Goal: Task Accomplishment & Management: Complete application form

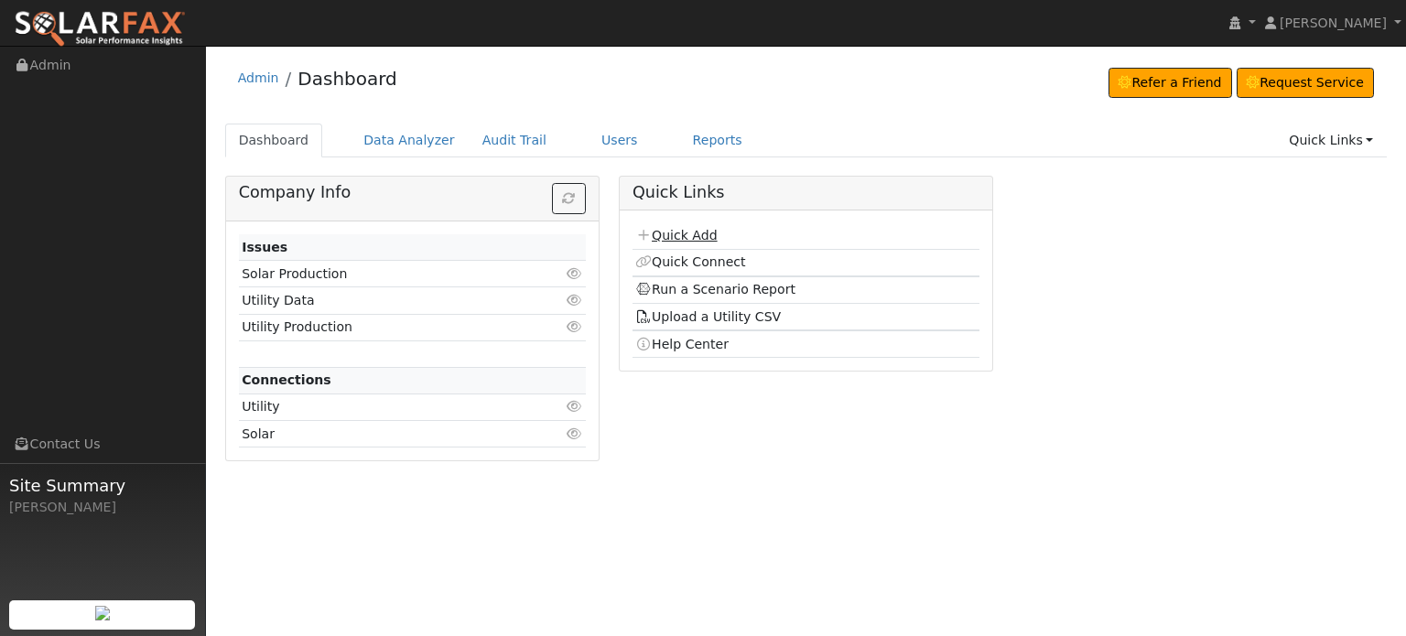
click at [670, 231] on link "Quick Add" at bounding box center [675, 235] width 81 height 15
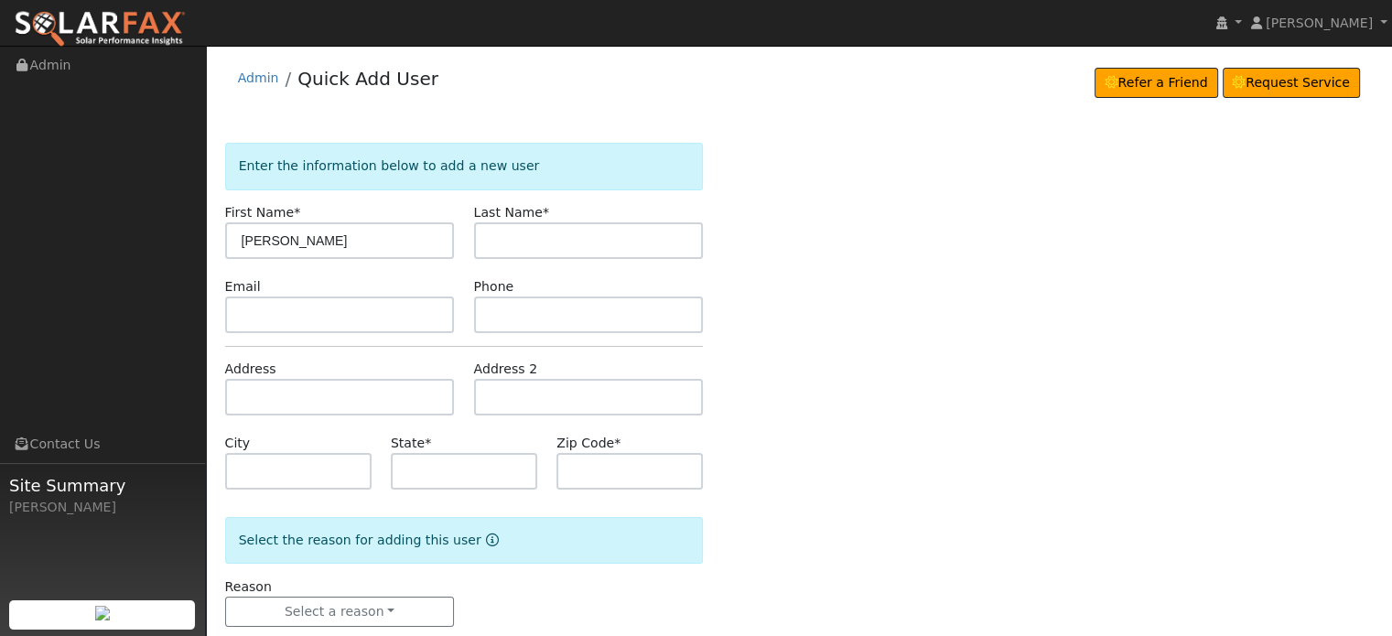
type input "[PERSON_NAME]"
type input "Blackburn"
click at [253, 398] on input "text" at bounding box center [340, 397] width 230 height 37
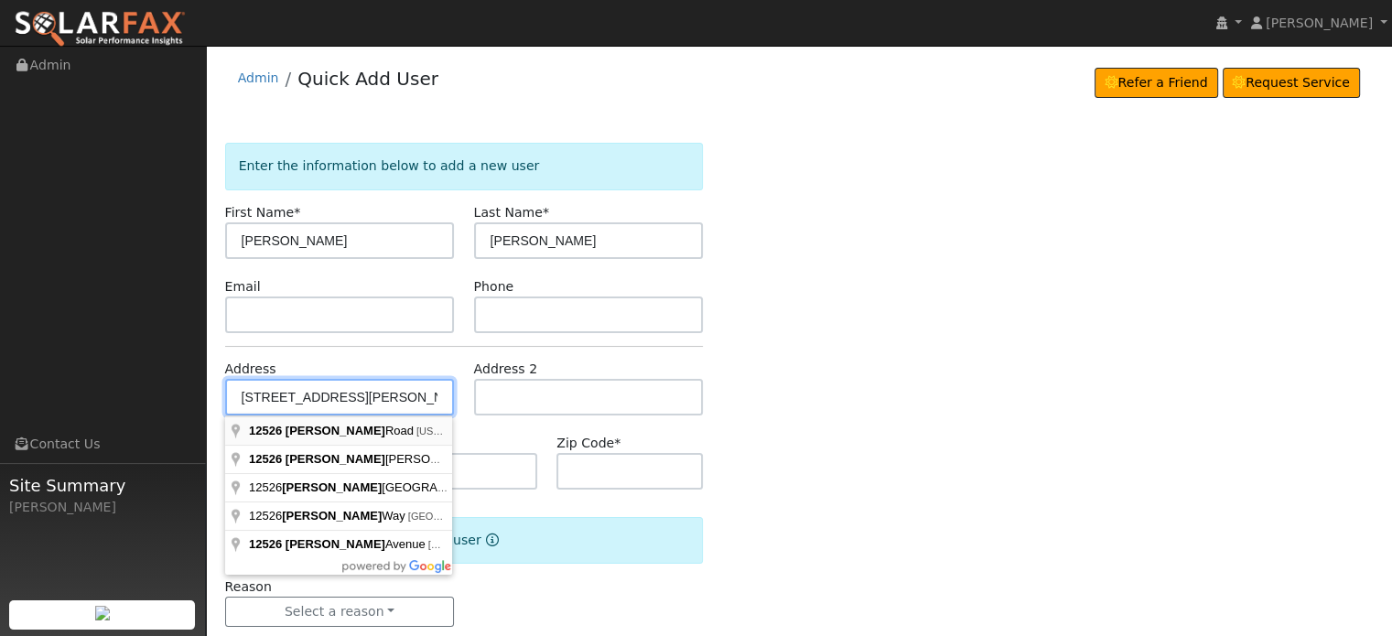
type input "[STREET_ADDRESS][PERSON_NAME]"
type input "Nevada City"
type input "CA"
type input "95959"
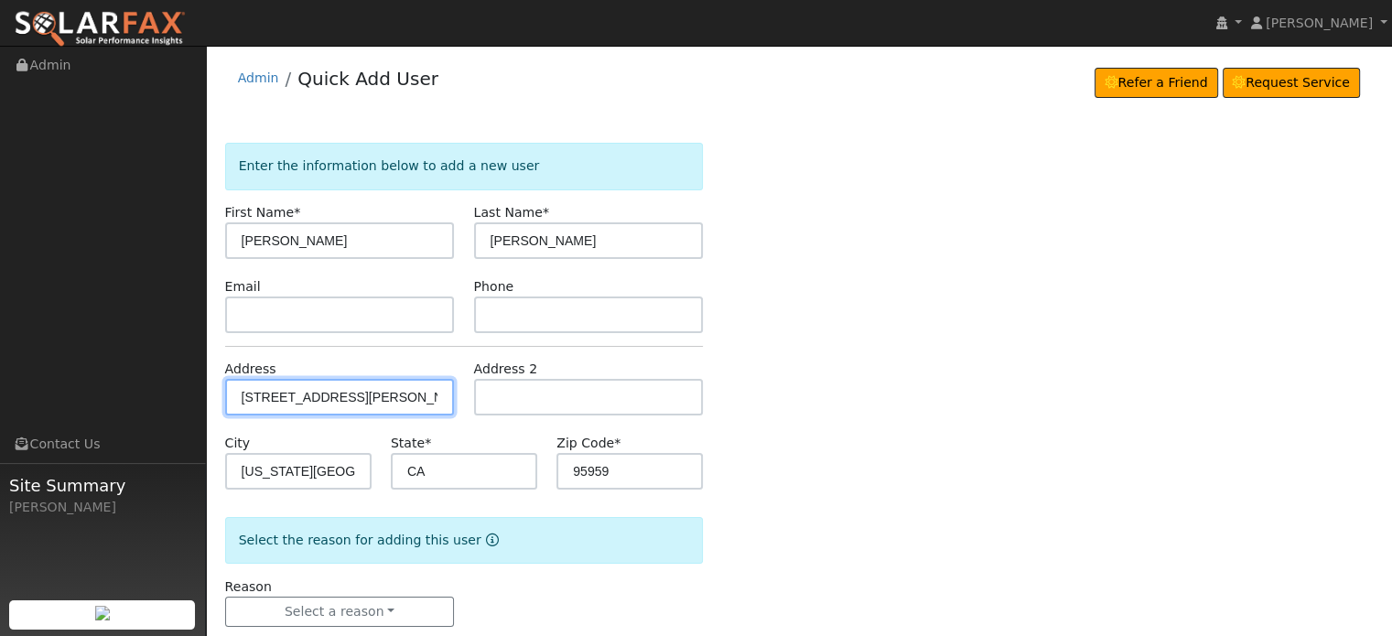
scroll to position [36, 0]
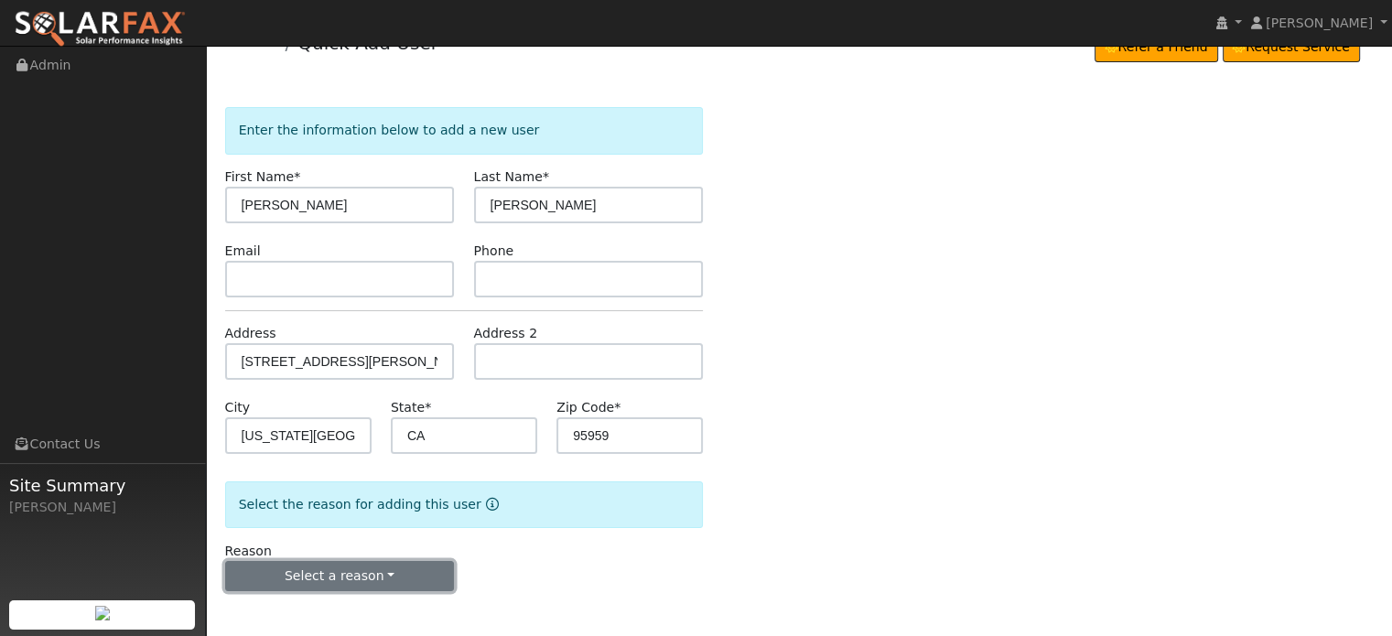
click at [339, 571] on button "Select a reason" at bounding box center [340, 576] width 230 height 31
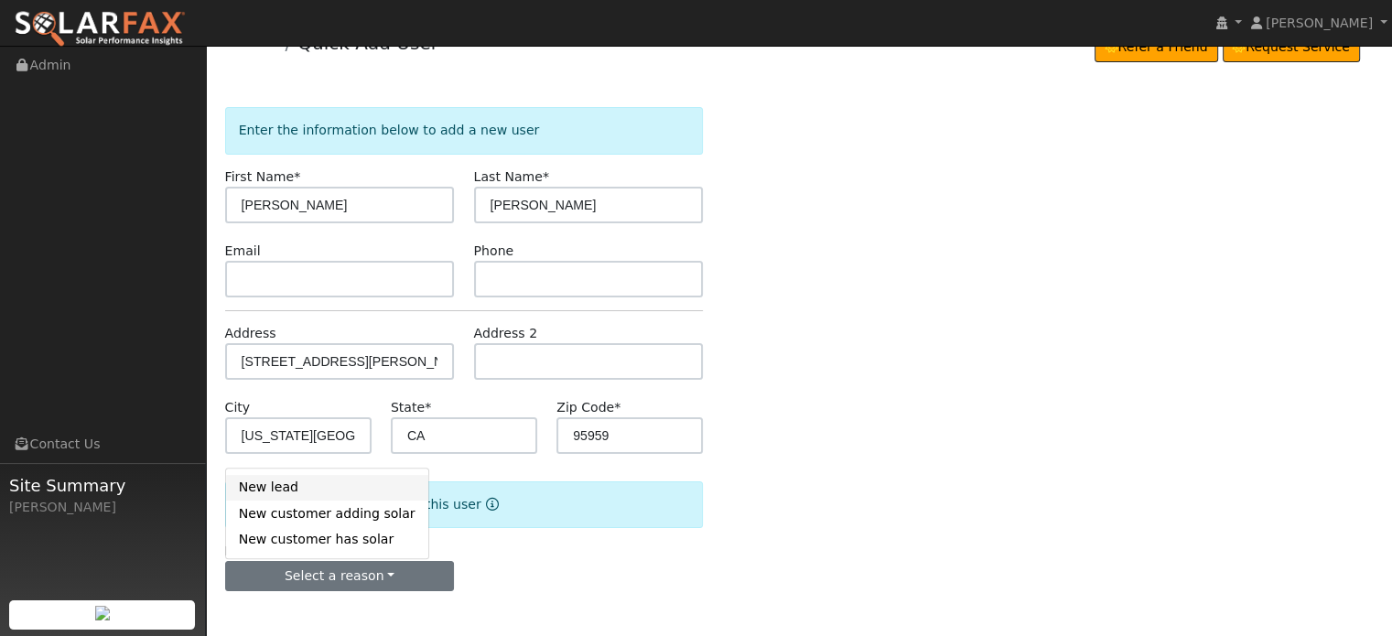
click at [275, 490] on link "New lead" at bounding box center [327, 488] width 202 height 26
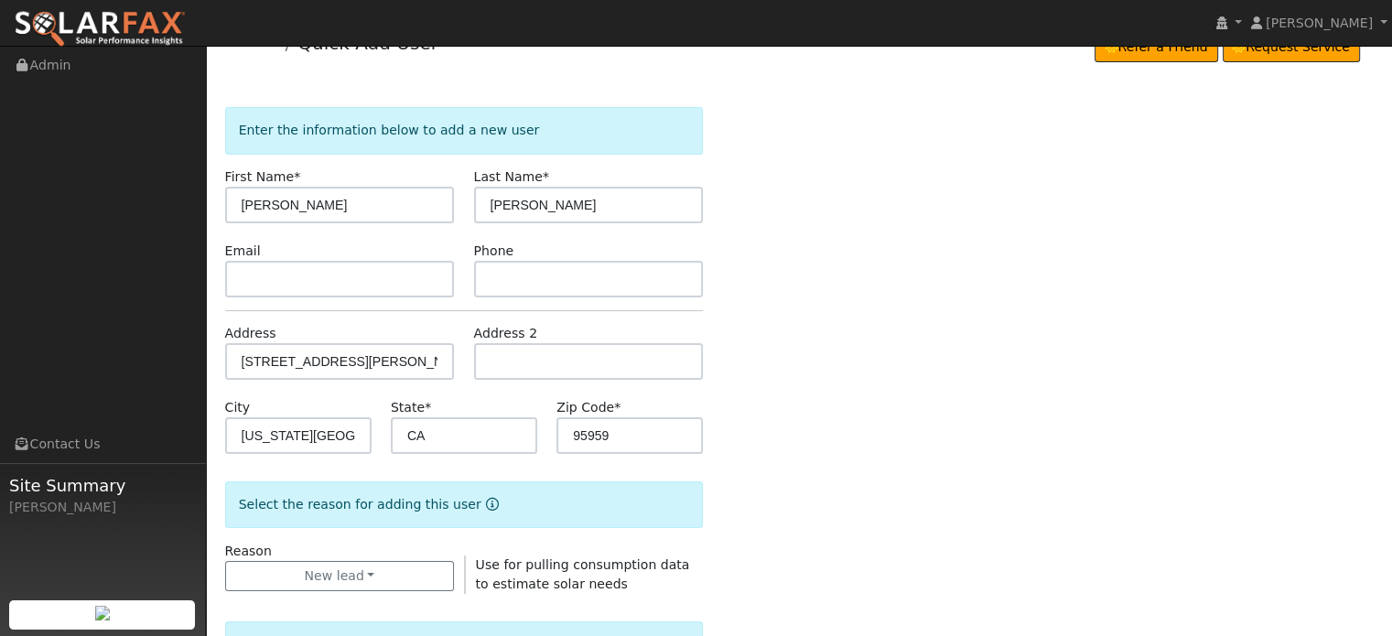
scroll to position [546, 0]
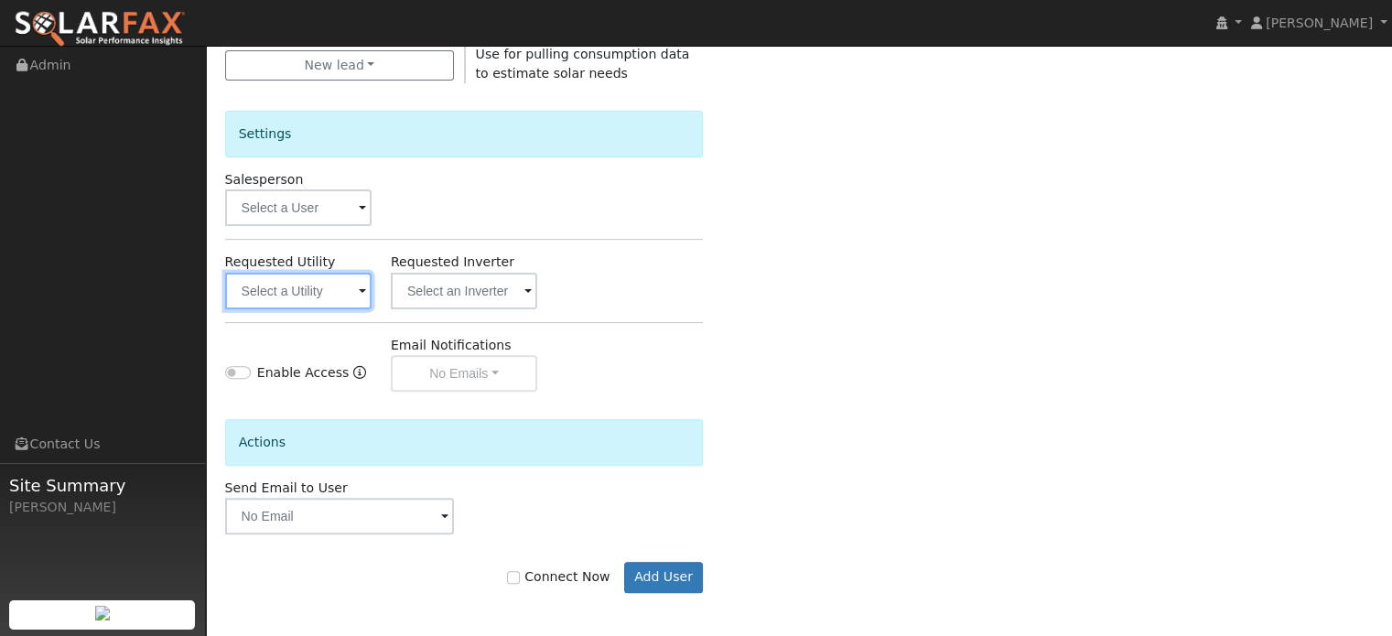
click at [284, 290] on input "text" at bounding box center [298, 291] width 146 height 37
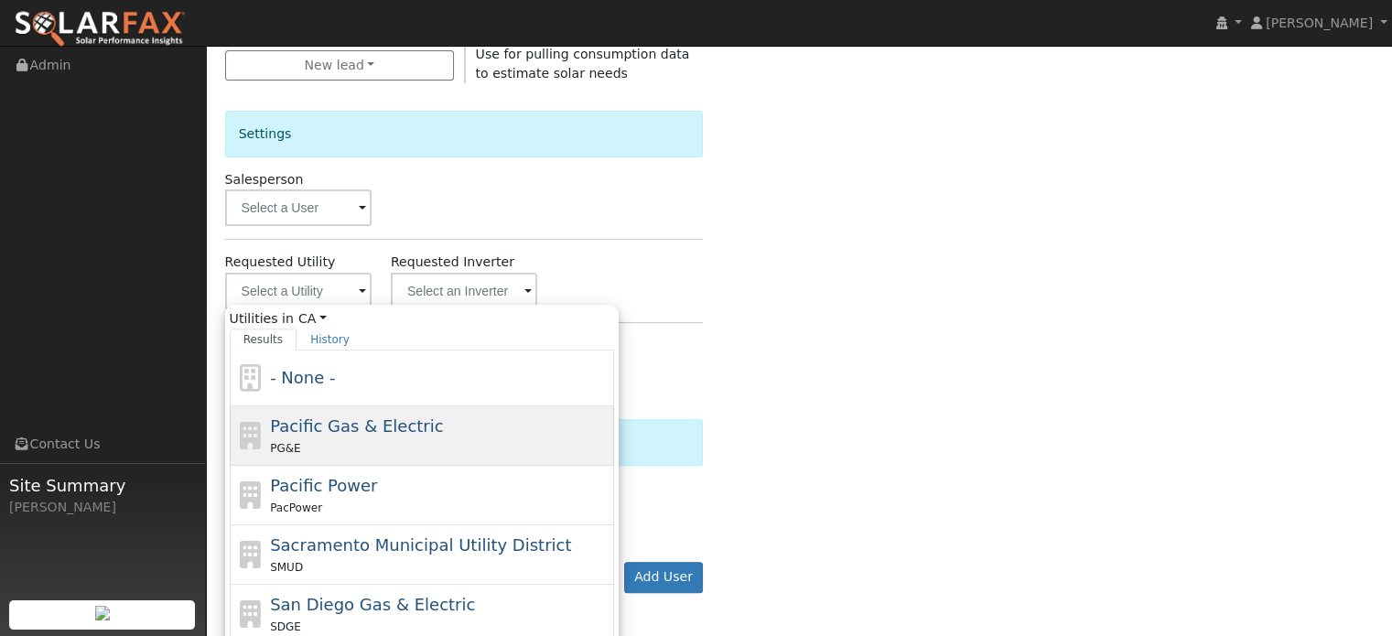
click at [283, 416] on span "Pacific Gas & Electric" at bounding box center [356, 425] width 173 height 19
type input "Pacific Gas & Electric"
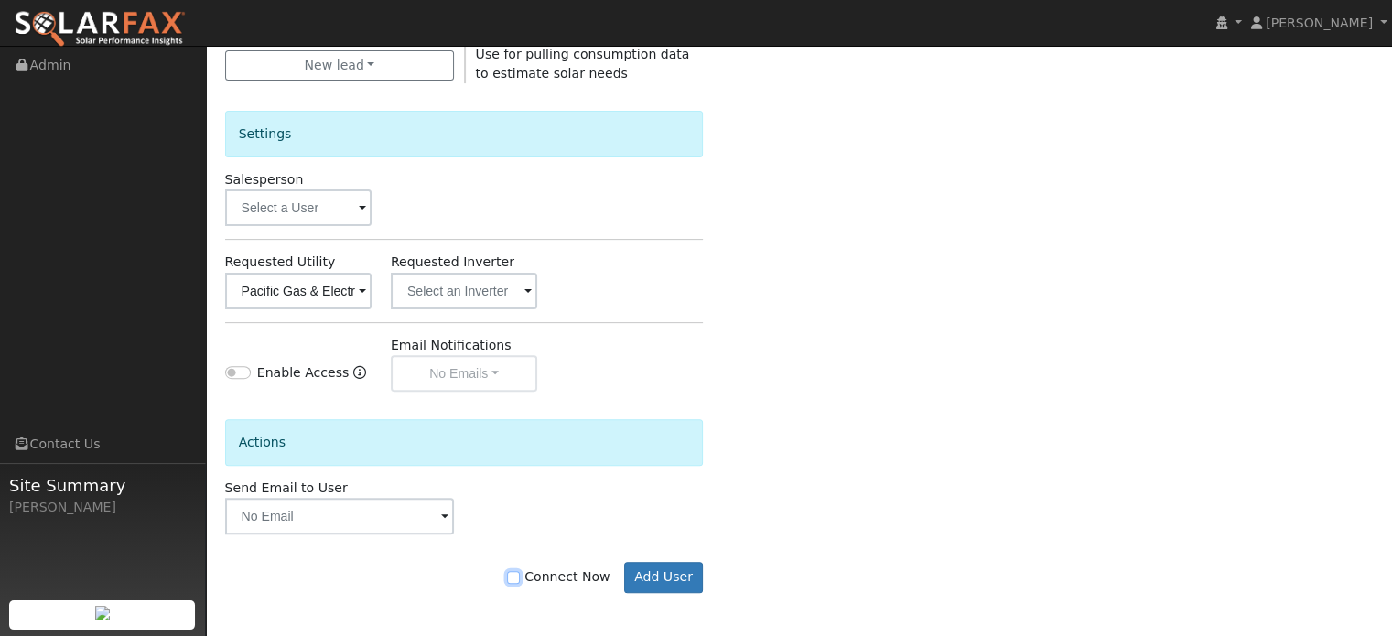
click at [520, 577] on input "Connect Now" at bounding box center [513, 577] width 13 height 13
checkbox input "true"
click at [667, 577] on button "Add User" at bounding box center [664, 577] width 80 height 31
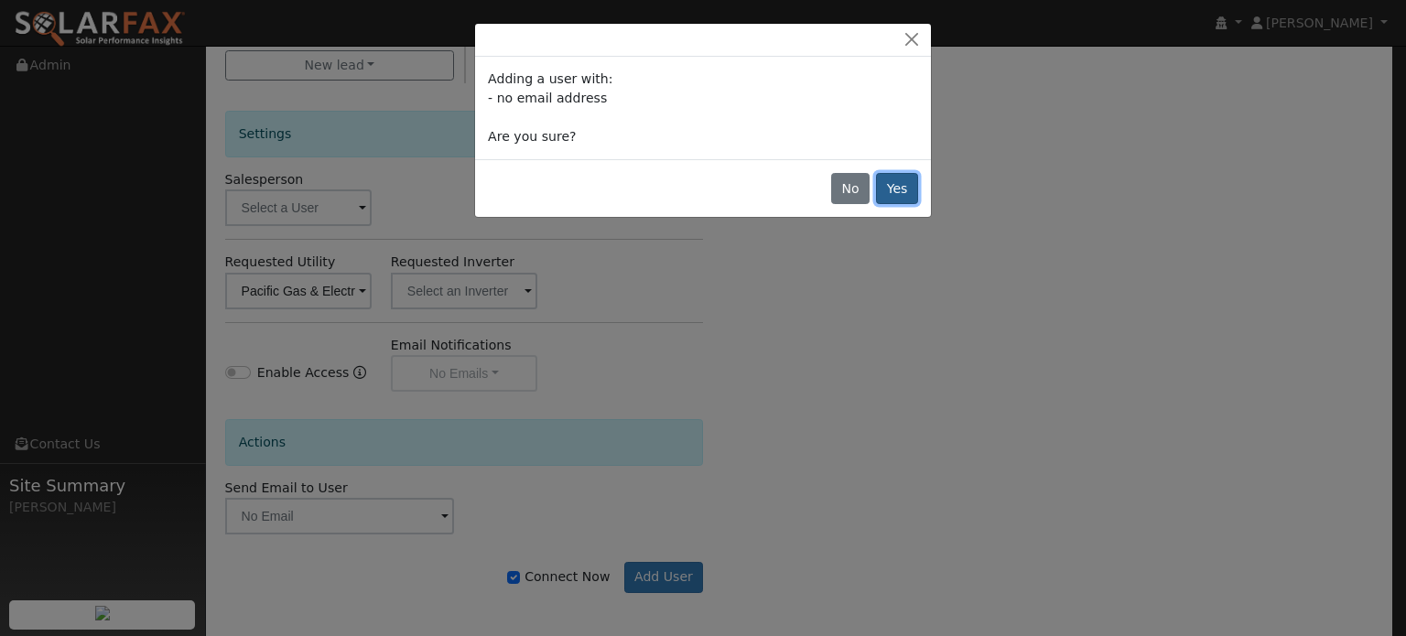
click at [896, 186] on button "Yes" at bounding box center [897, 188] width 42 height 31
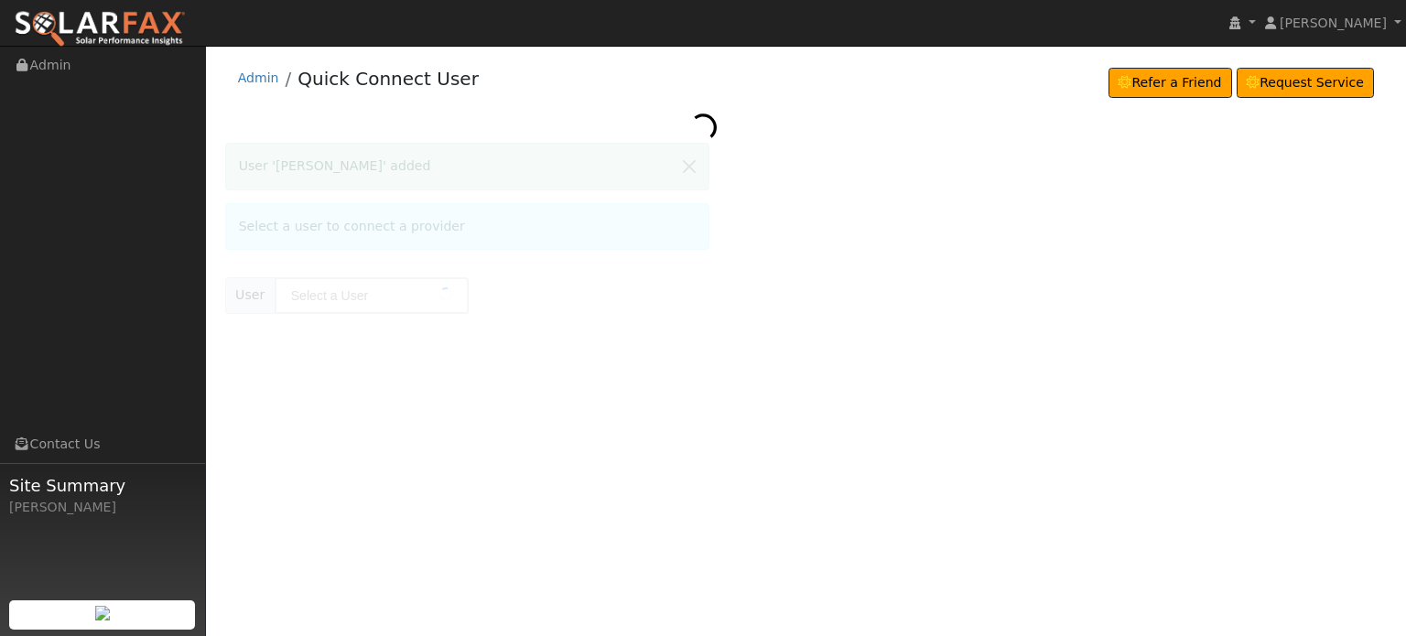
type input "[PERSON_NAME]"
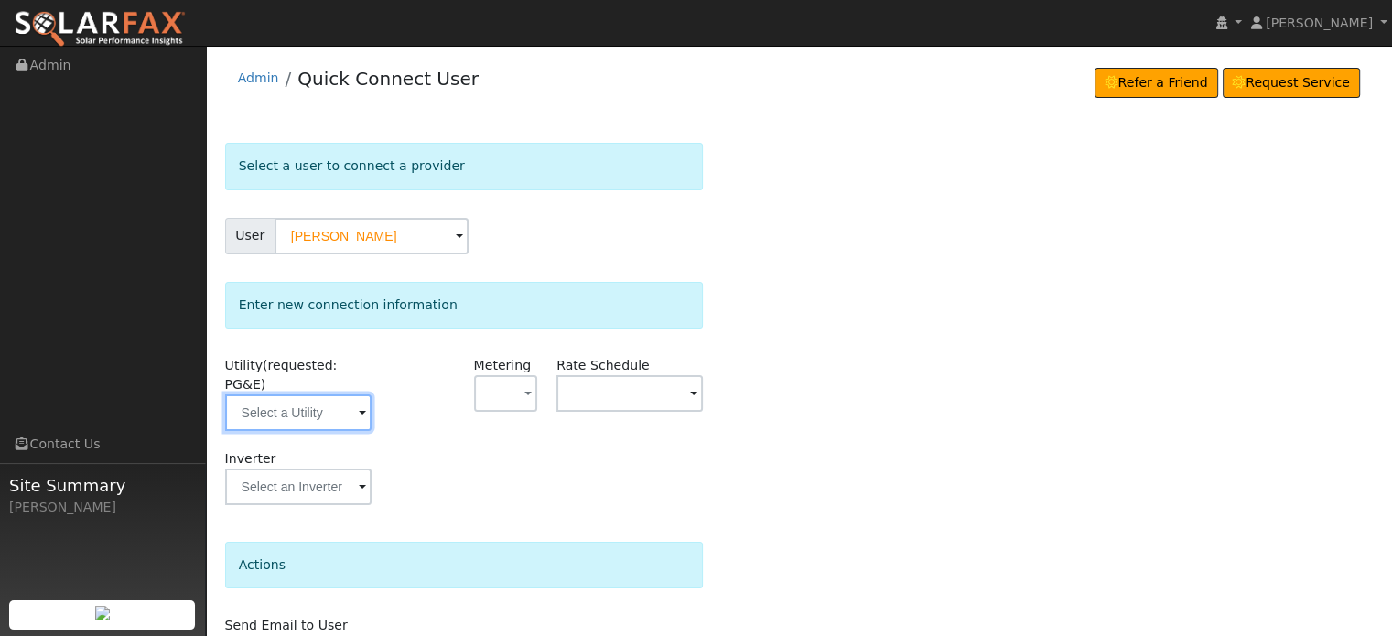
click at [272, 404] on input "text" at bounding box center [298, 412] width 146 height 37
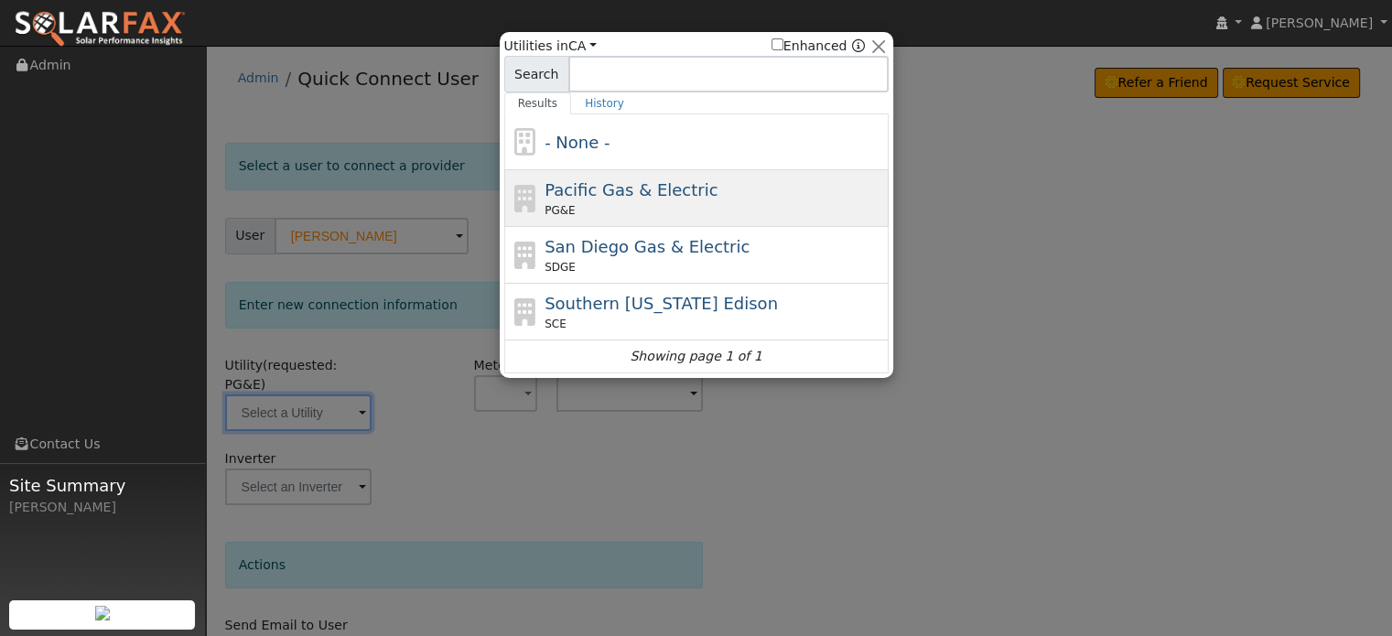
click at [571, 197] on span "Pacific Gas & Electric" at bounding box center [630, 189] width 173 height 19
type input "PG&E"
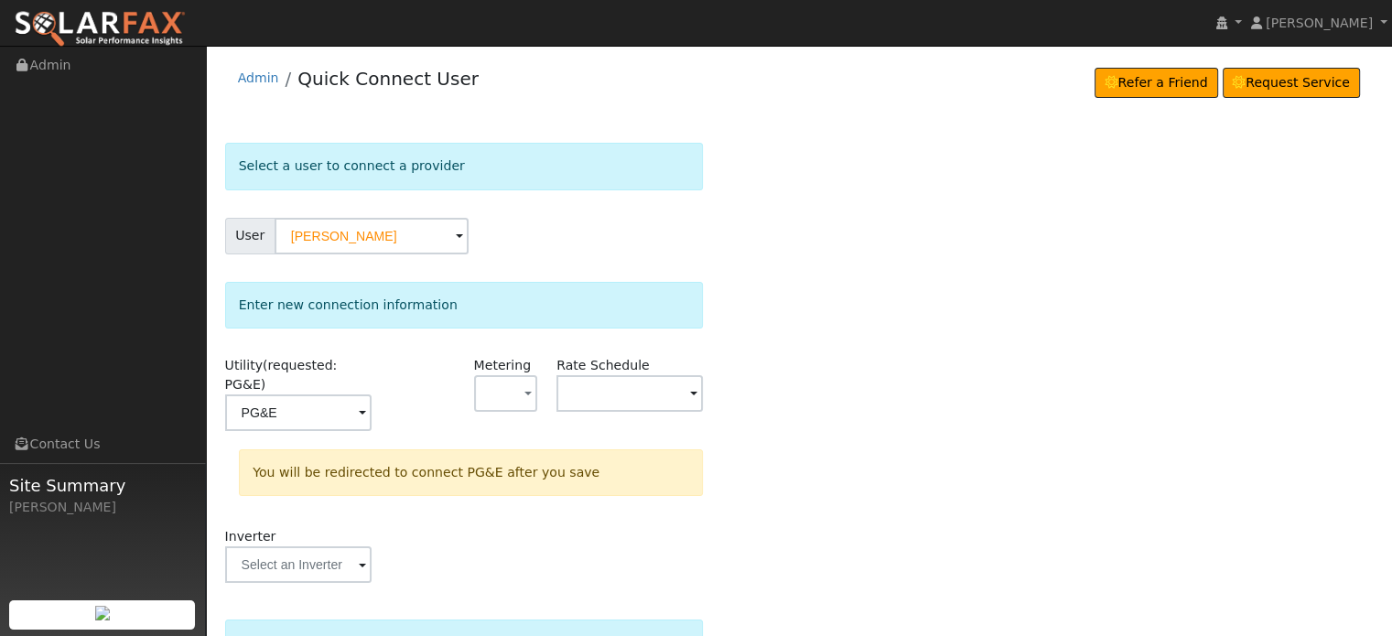
scroll to position [169, 0]
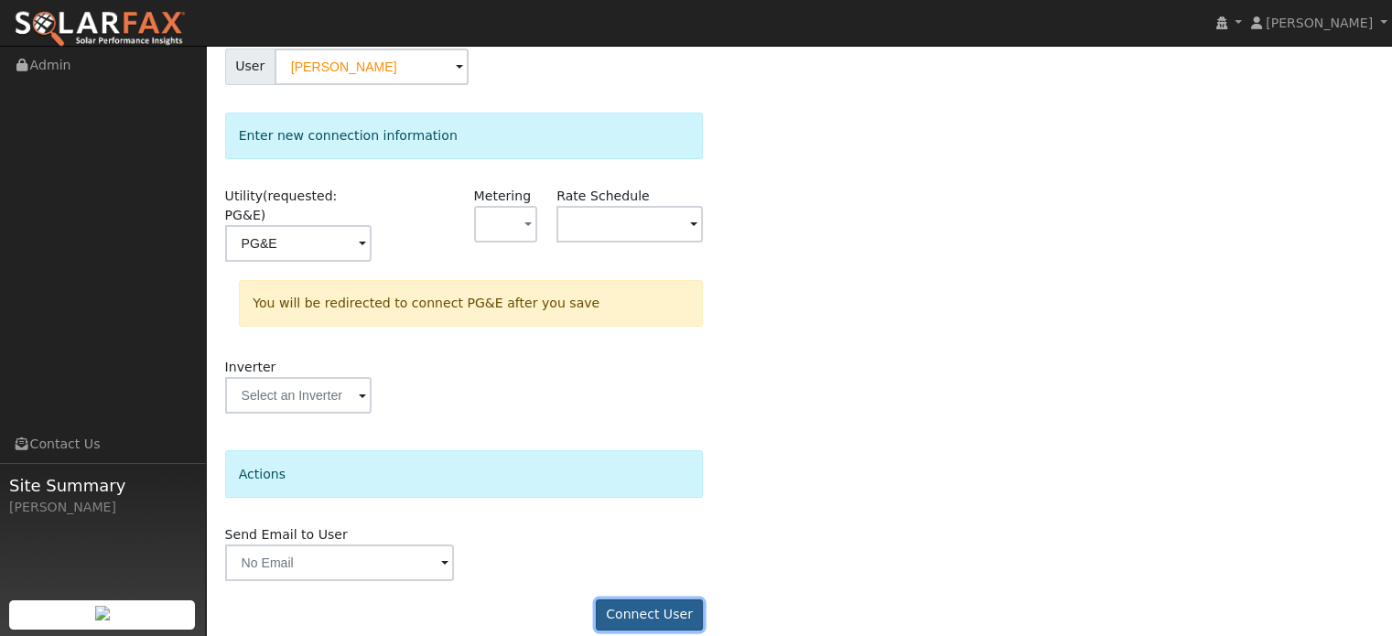
click at [641, 599] on button "Connect User" at bounding box center [650, 614] width 108 height 31
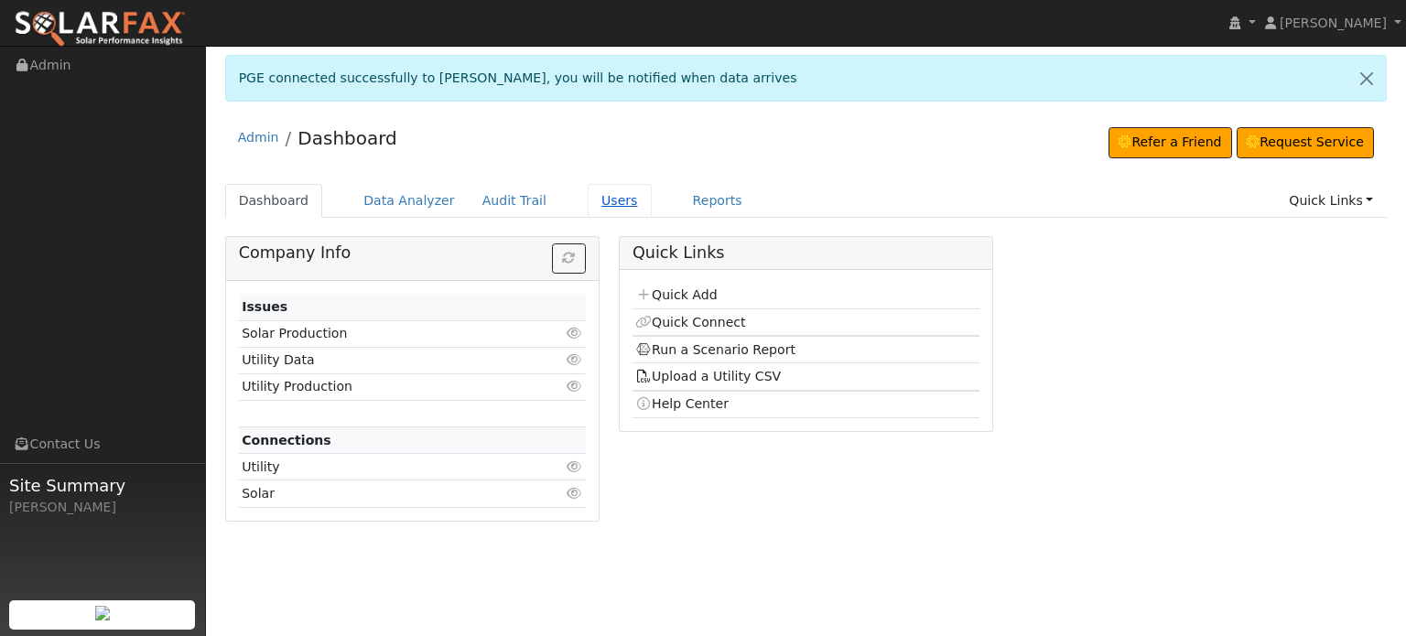
click at [587, 201] on link "Users" at bounding box center [619, 201] width 64 height 34
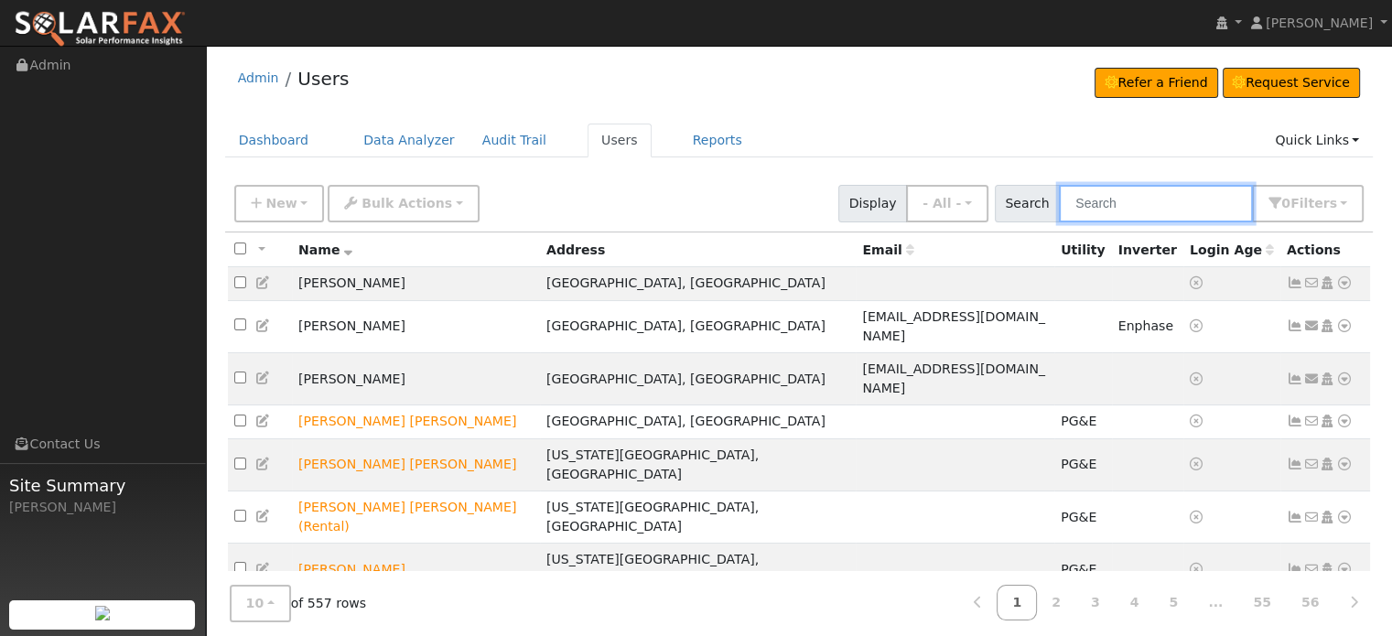
click at [1156, 190] on input "text" at bounding box center [1156, 204] width 194 height 38
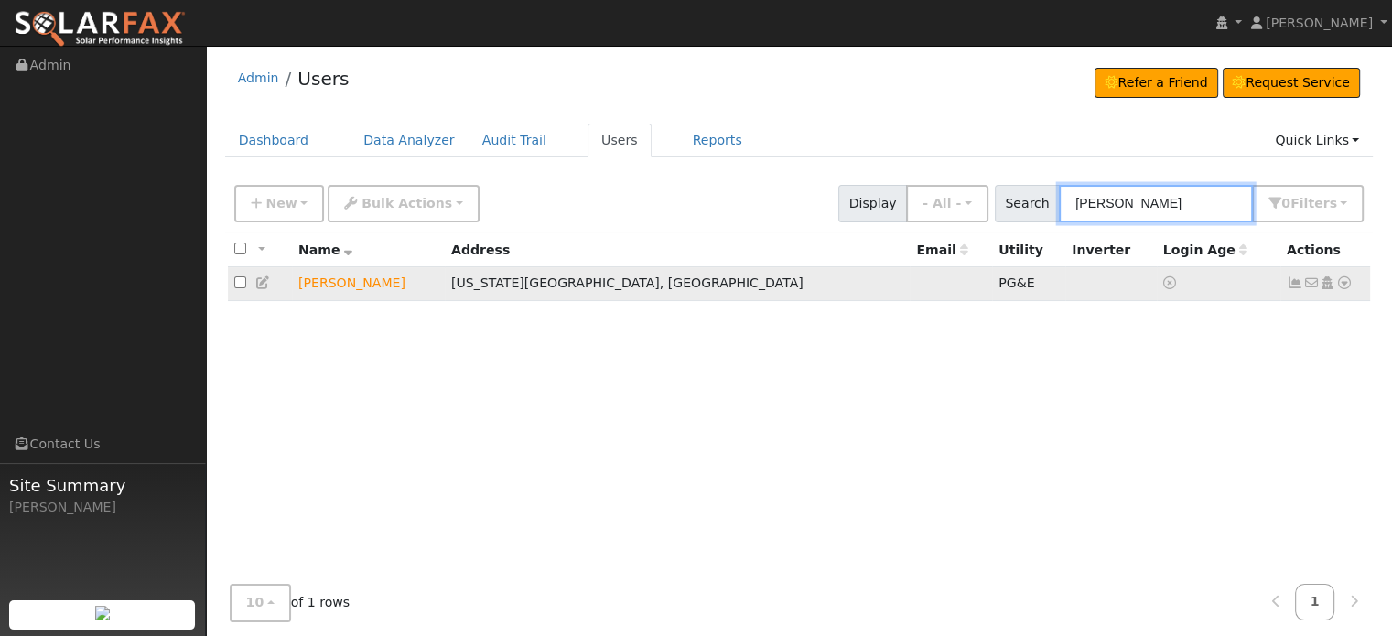
type input "[PERSON_NAME]"
click at [1299, 283] on icon at bounding box center [1295, 282] width 16 height 13
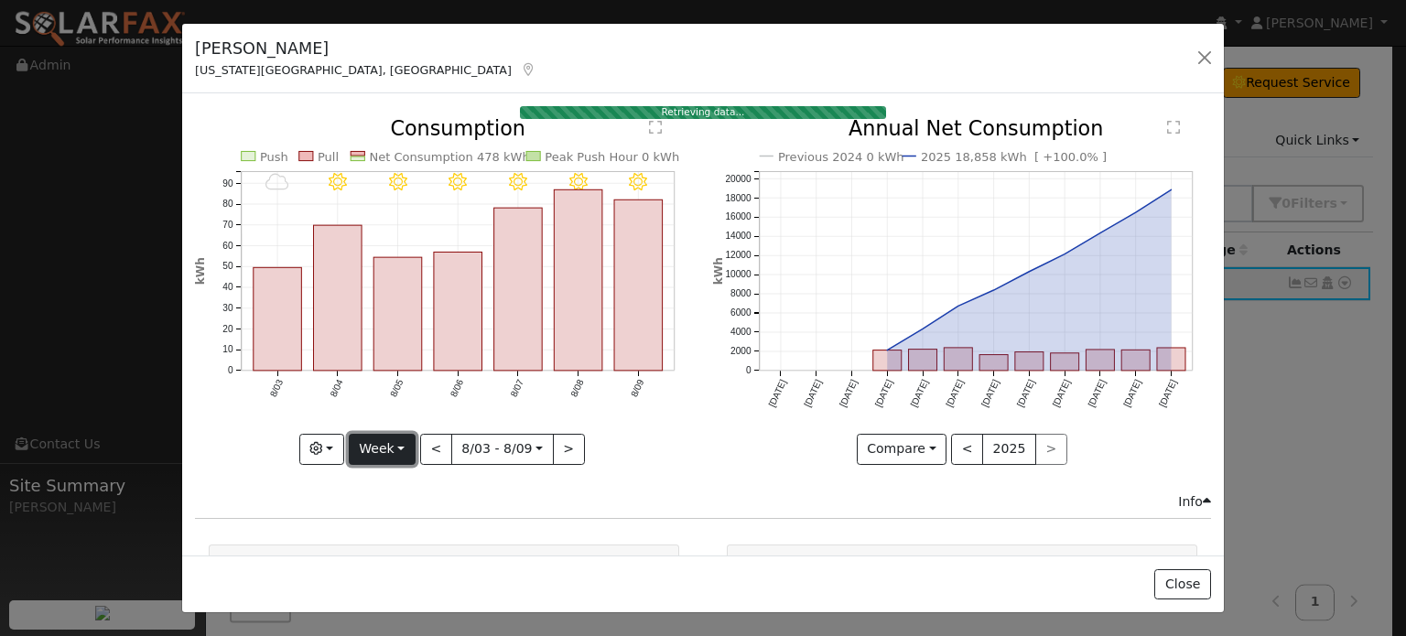
click at [400, 441] on button "Week" at bounding box center [382, 449] width 67 height 31
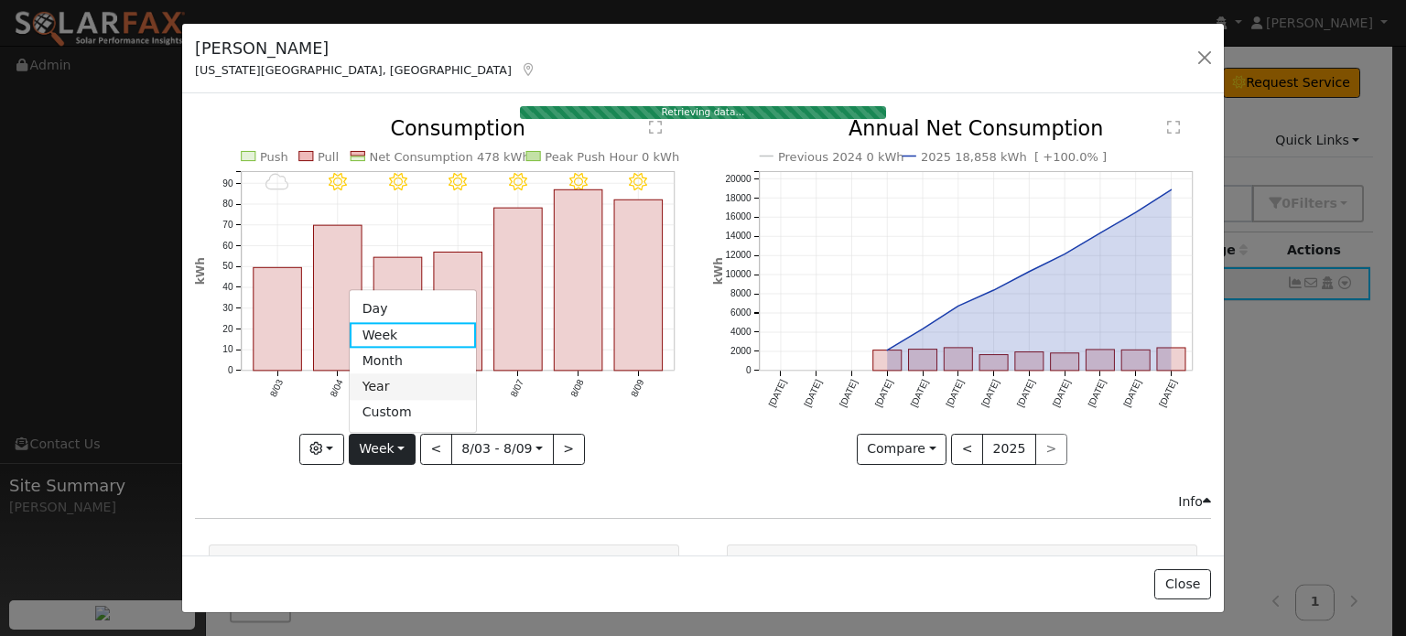
click at [390, 385] on link "Year" at bounding box center [413, 387] width 127 height 26
type input "[DATE]"
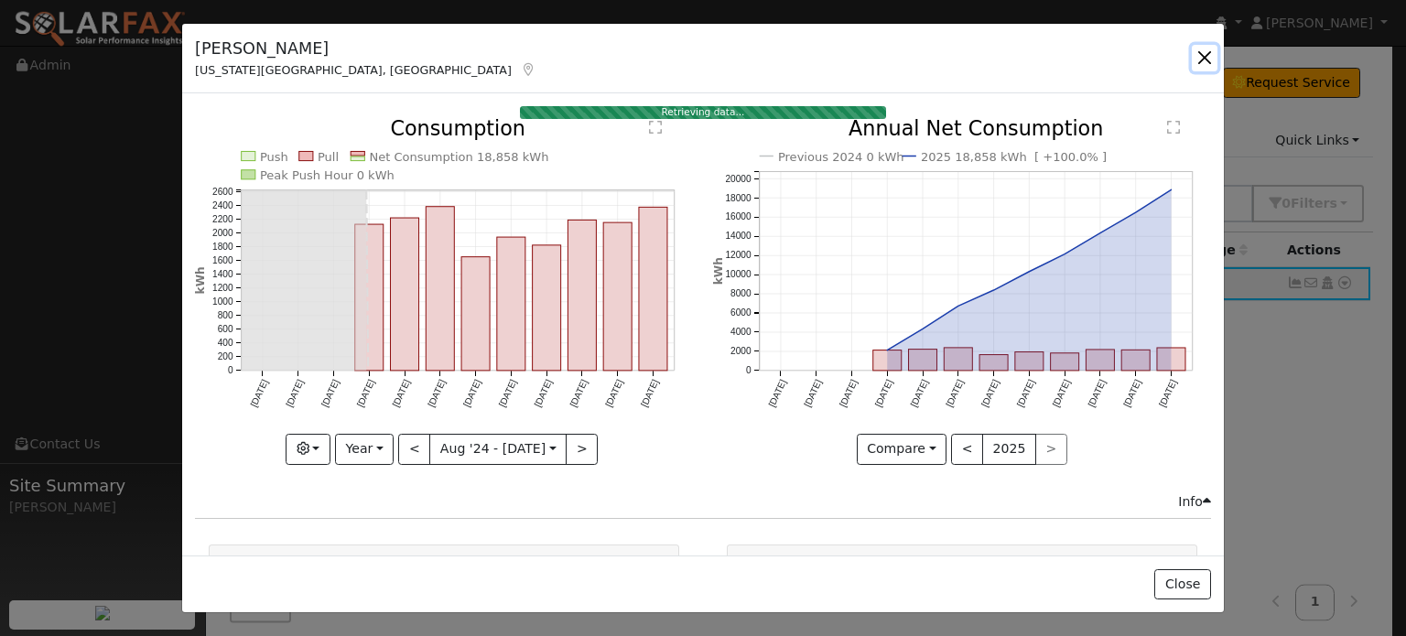
click at [1206, 61] on button "button" at bounding box center [1204, 58] width 26 height 26
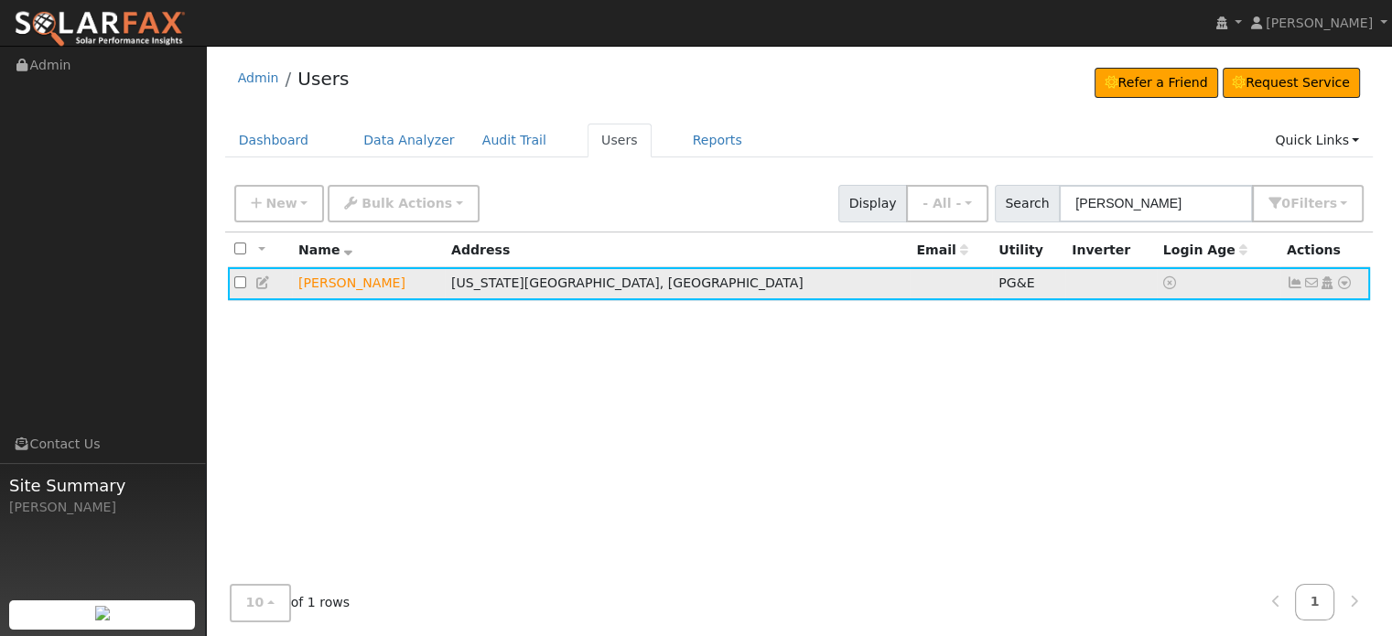
click at [1342, 282] on icon at bounding box center [1344, 282] width 16 height 13
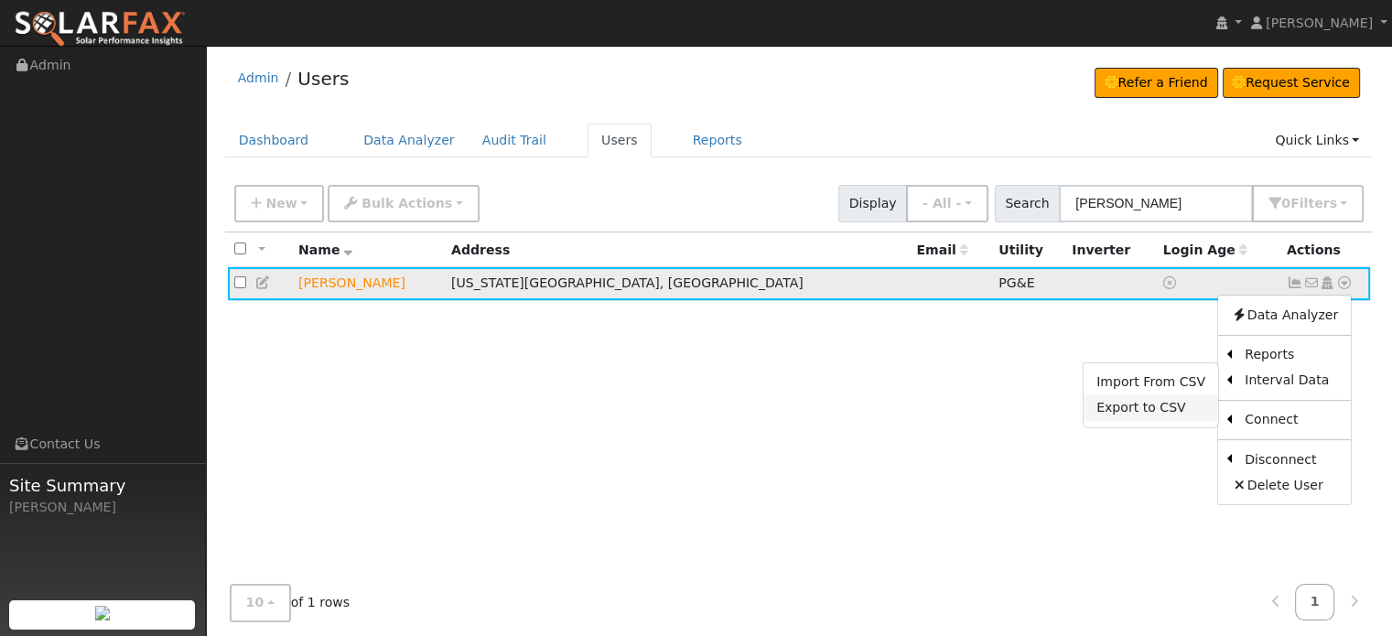
click at [1153, 409] on link "Export to CSV" at bounding box center [1150, 408] width 135 height 26
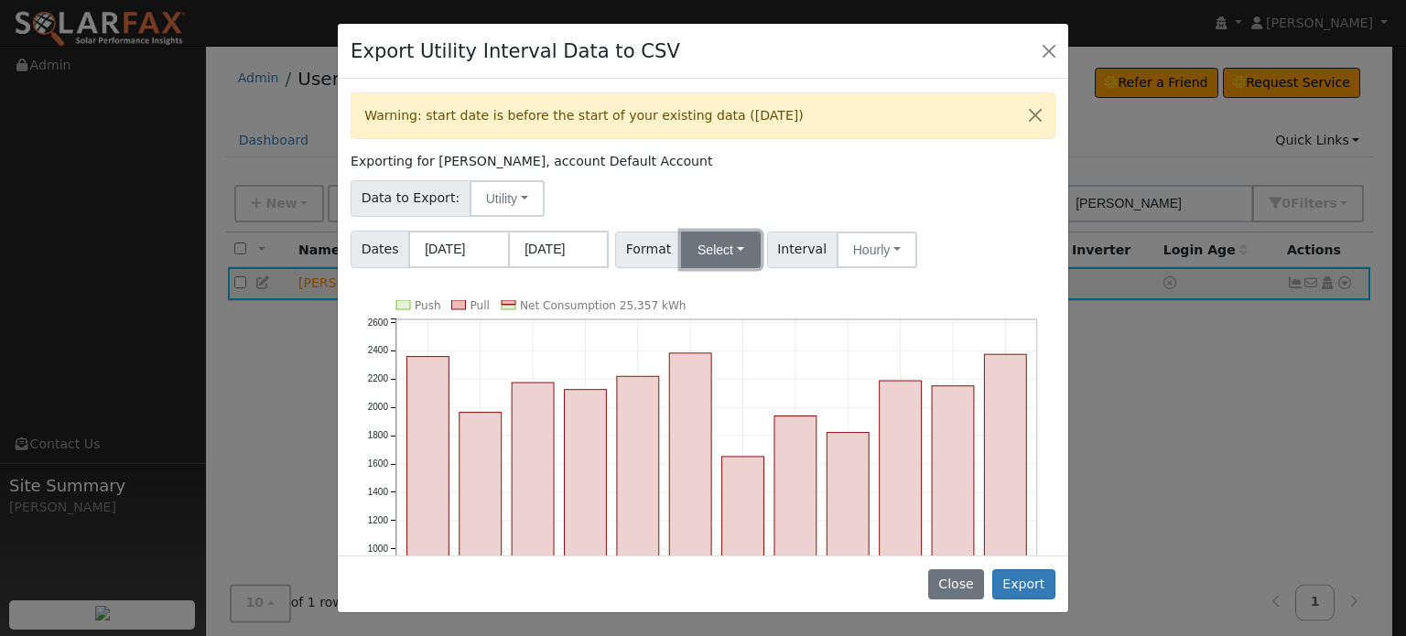
click at [720, 249] on button "Select" at bounding box center [721, 250] width 80 height 37
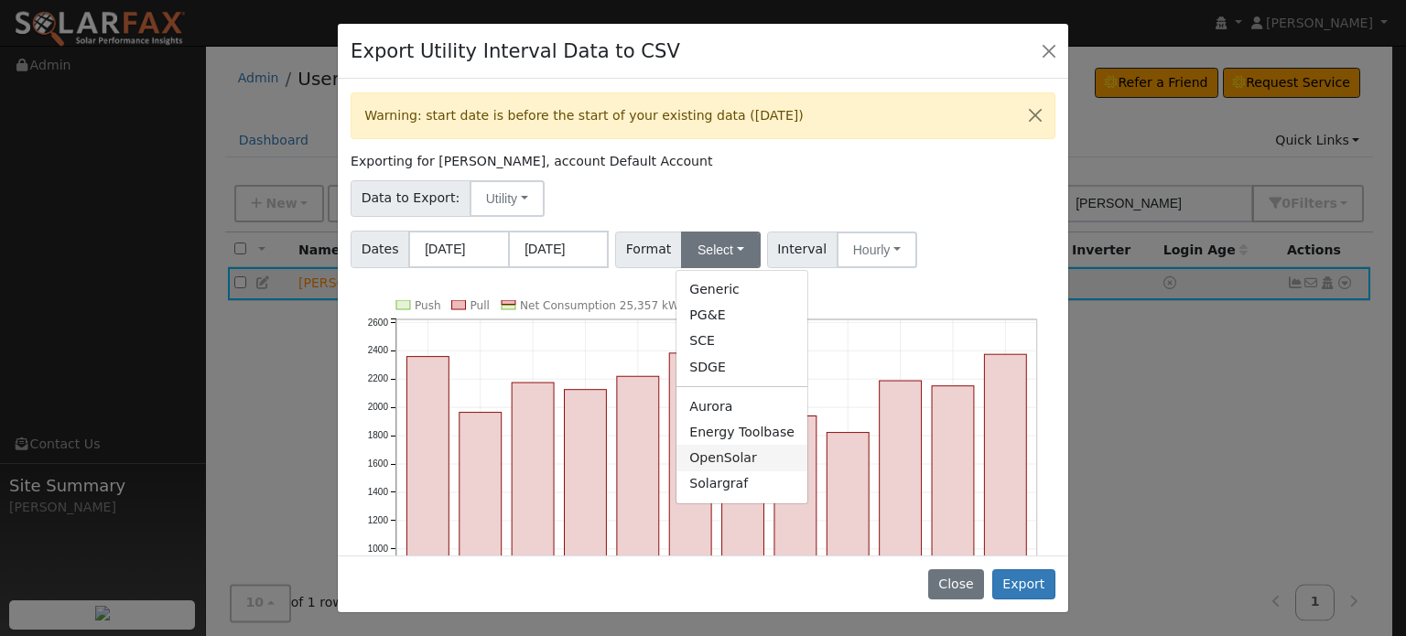
click at [700, 457] on link "OpenSolar" at bounding box center [741, 458] width 131 height 26
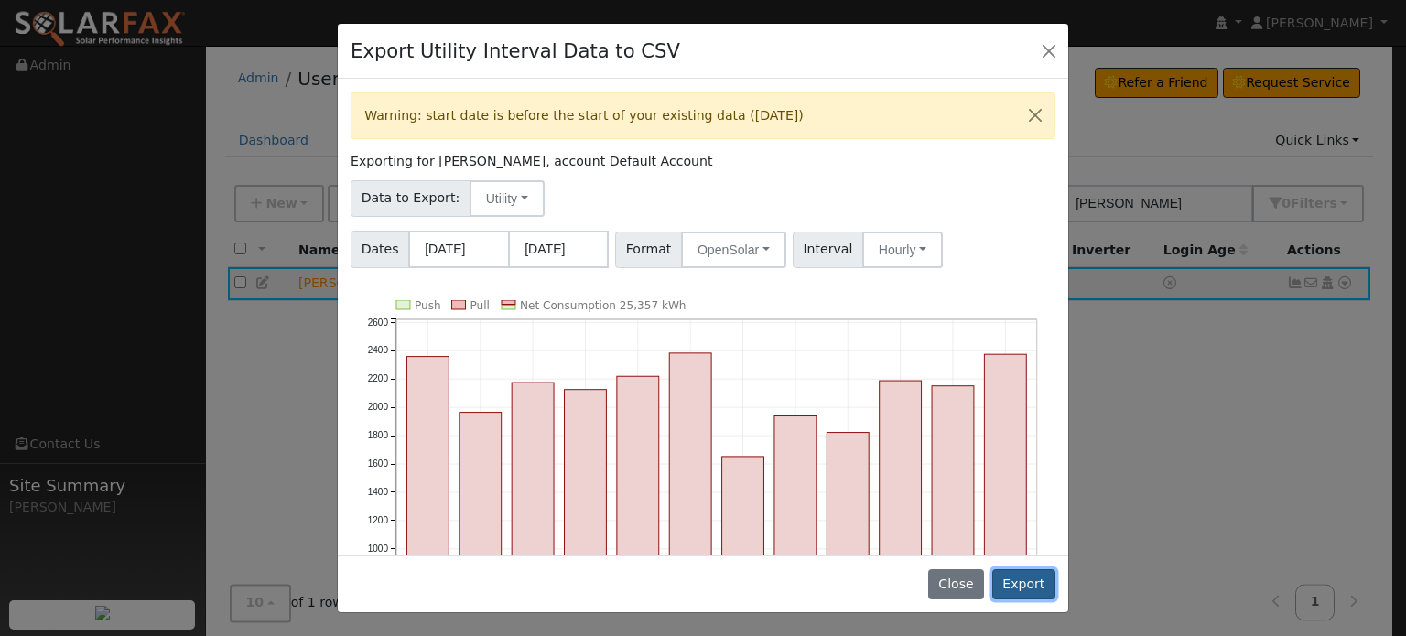
click at [1025, 587] on button "Export" at bounding box center [1023, 584] width 63 height 31
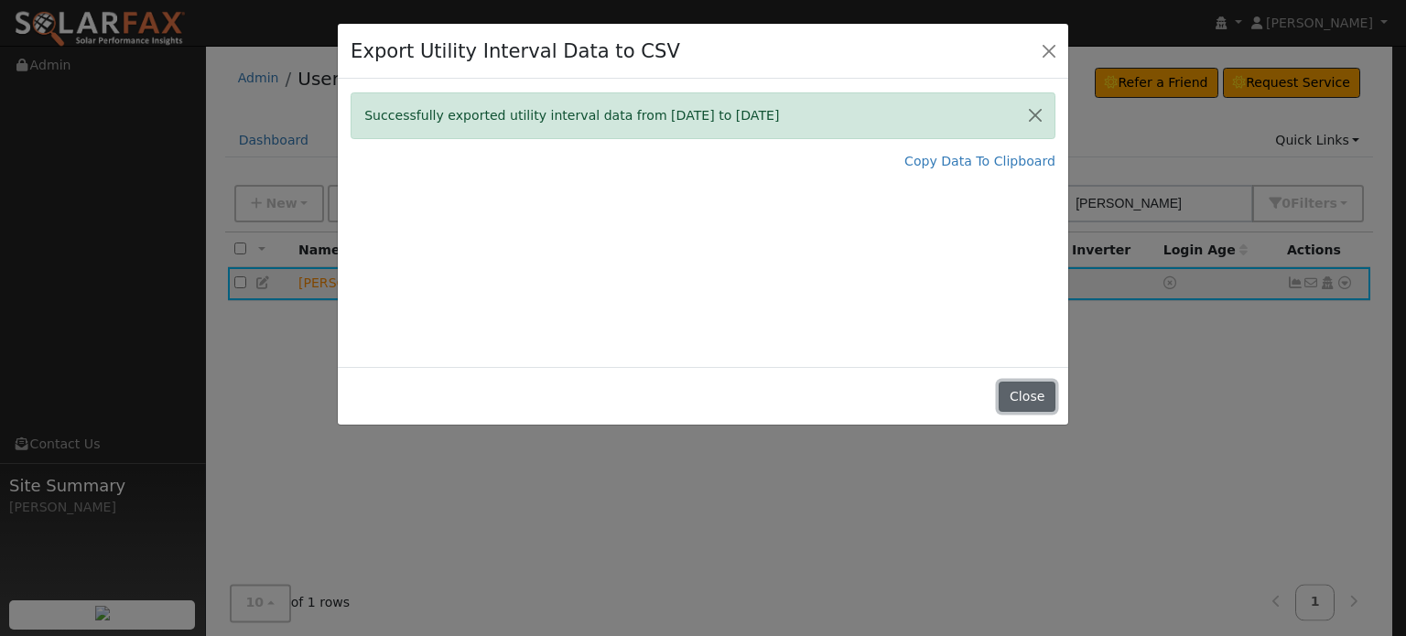
click at [1035, 395] on button "Close" at bounding box center [1026, 397] width 56 height 31
